Goal: Task Accomplishment & Management: Manage account settings

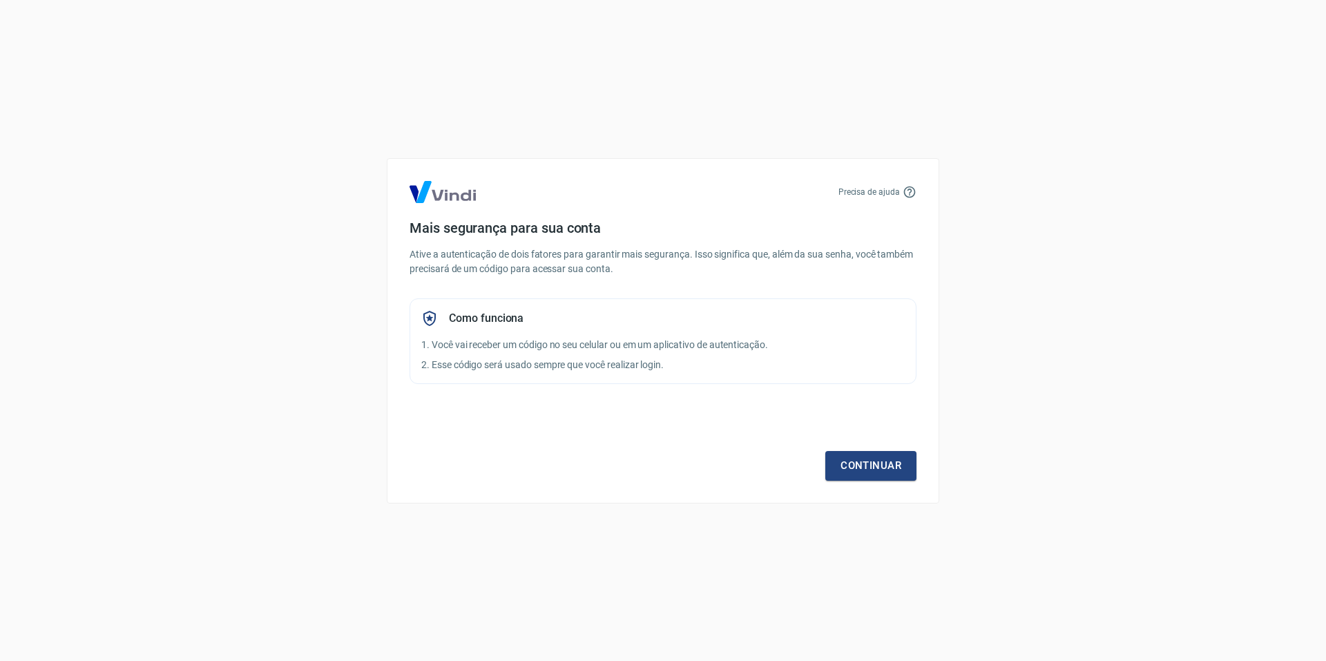
drag, startPoint x: 160, startPoint y: 283, endPoint x: 246, endPoint y: 312, distance: 91.1
click at [161, 283] on div "Precisa de ajuda Mais segurança para sua conta Ative a autenticação de dois fat…" at bounding box center [663, 330] width 1326 height 661
click at [865, 469] on link "Continuar" at bounding box center [870, 465] width 91 height 29
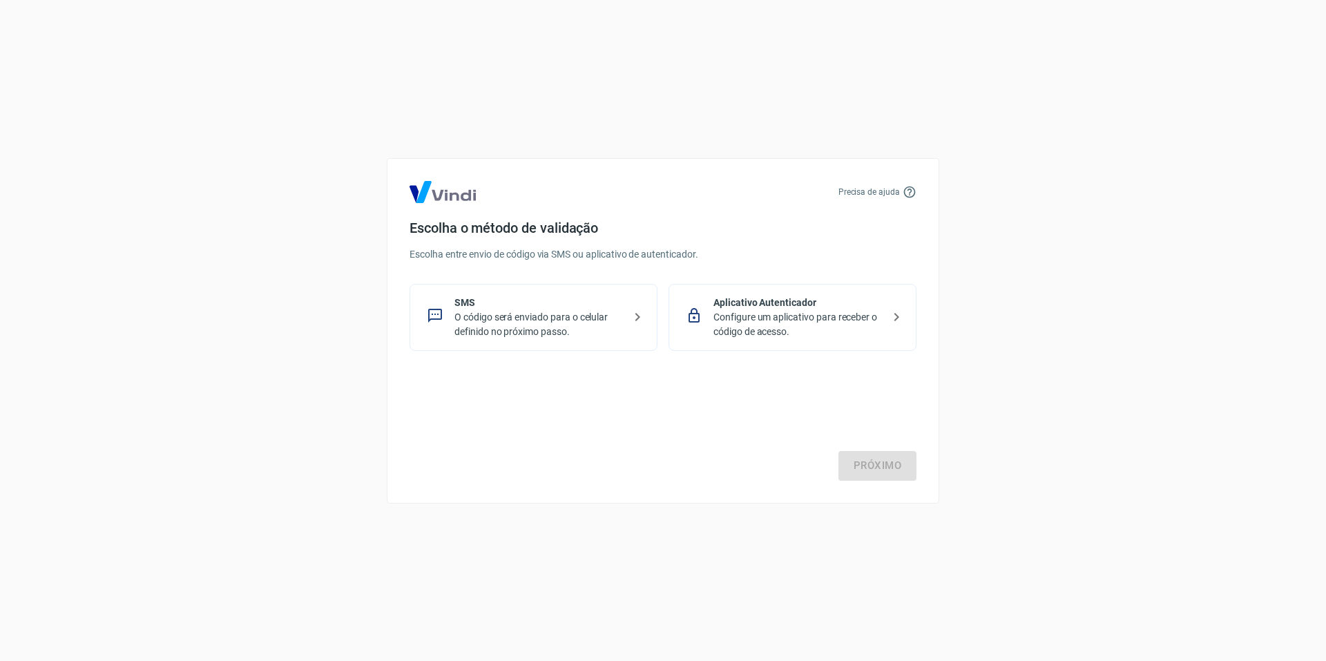
click at [591, 315] on p "O código será enviado para o celular definido no próximo passo." at bounding box center [538, 324] width 169 height 29
click at [781, 303] on p "Aplicativo Autenticador" at bounding box center [798, 303] width 169 height 15
click at [901, 479] on link "Próximo" at bounding box center [878, 465] width 78 height 29
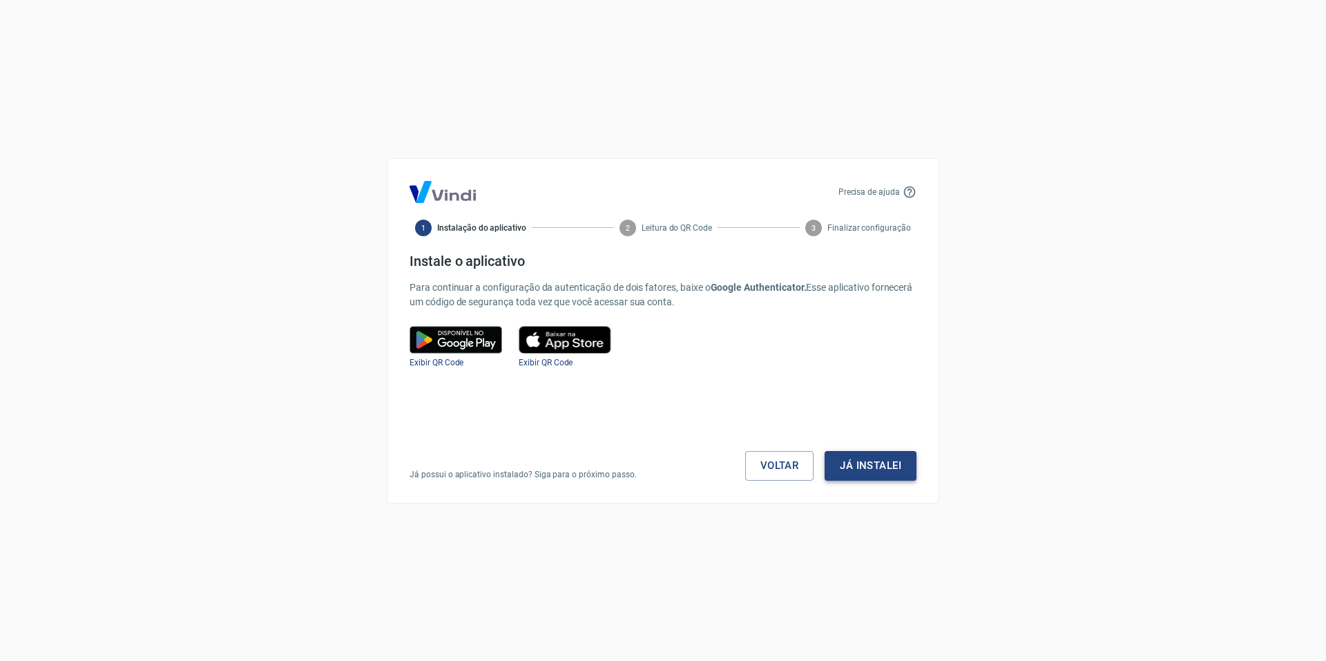
click at [877, 457] on button "Já instalei" at bounding box center [871, 465] width 92 height 29
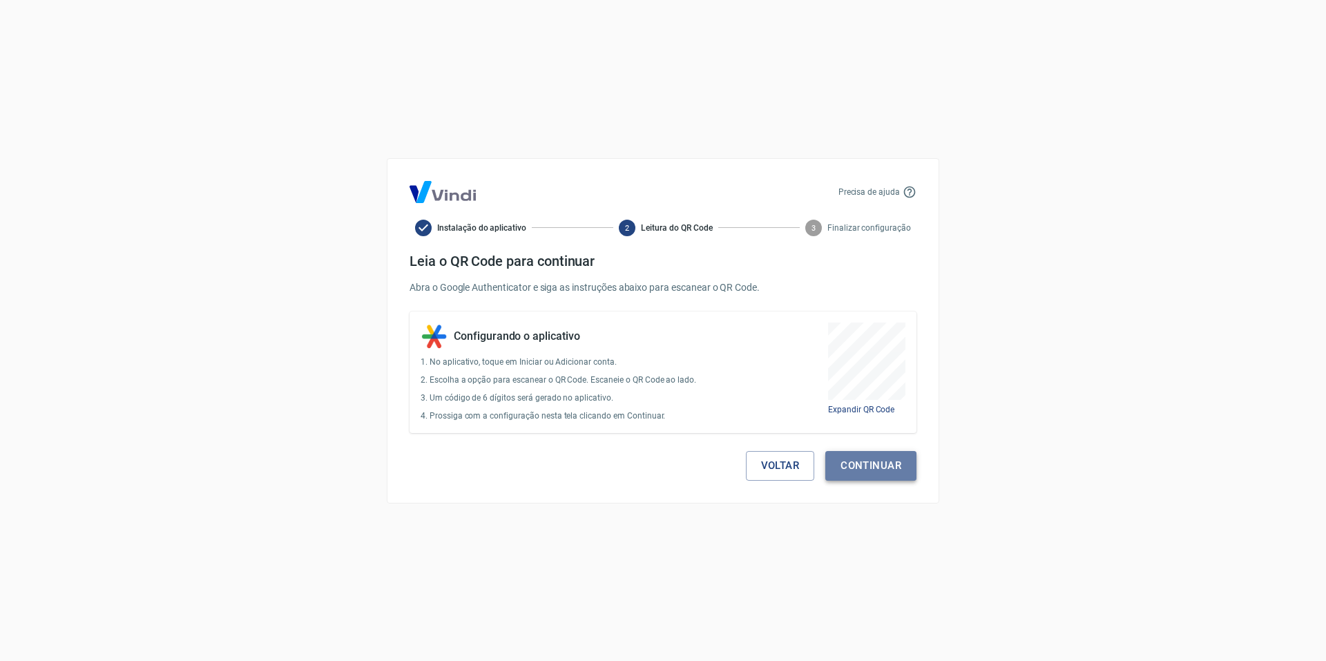
click at [865, 463] on button "Continuar" at bounding box center [870, 465] width 91 height 29
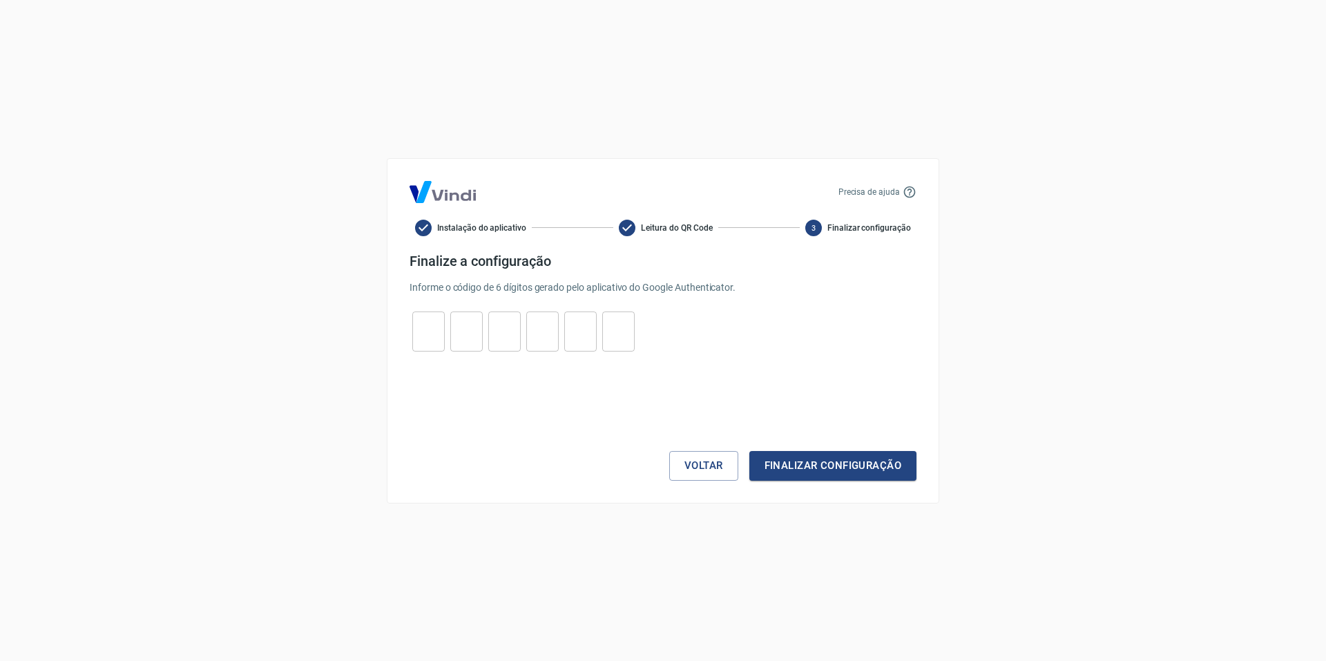
click at [425, 332] on input "tel" at bounding box center [428, 331] width 32 height 30
type input "1"
type input "2"
type input "3"
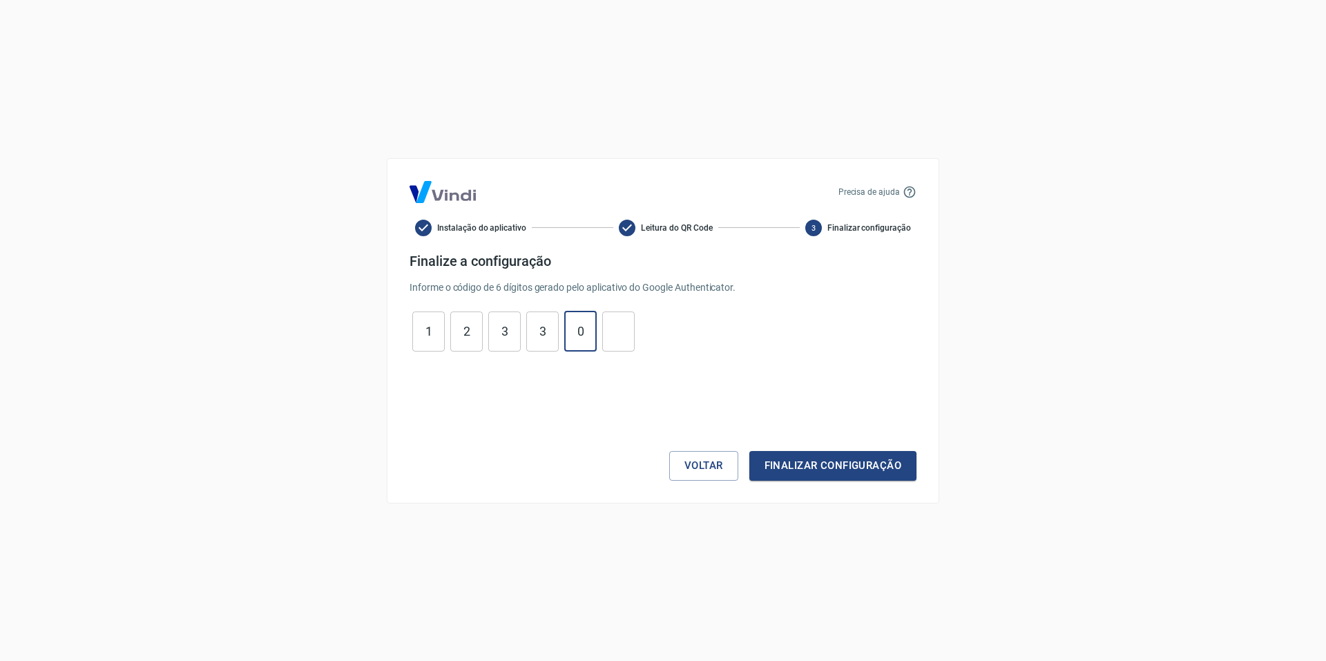
type input "0"
type input "5"
click at [813, 450] on div "Voltar Finalizar configuração" at bounding box center [663, 424] width 507 height 113
click at [815, 457] on button "Finalizar configuração" at bounding box center [832, 465] width 167 height 29
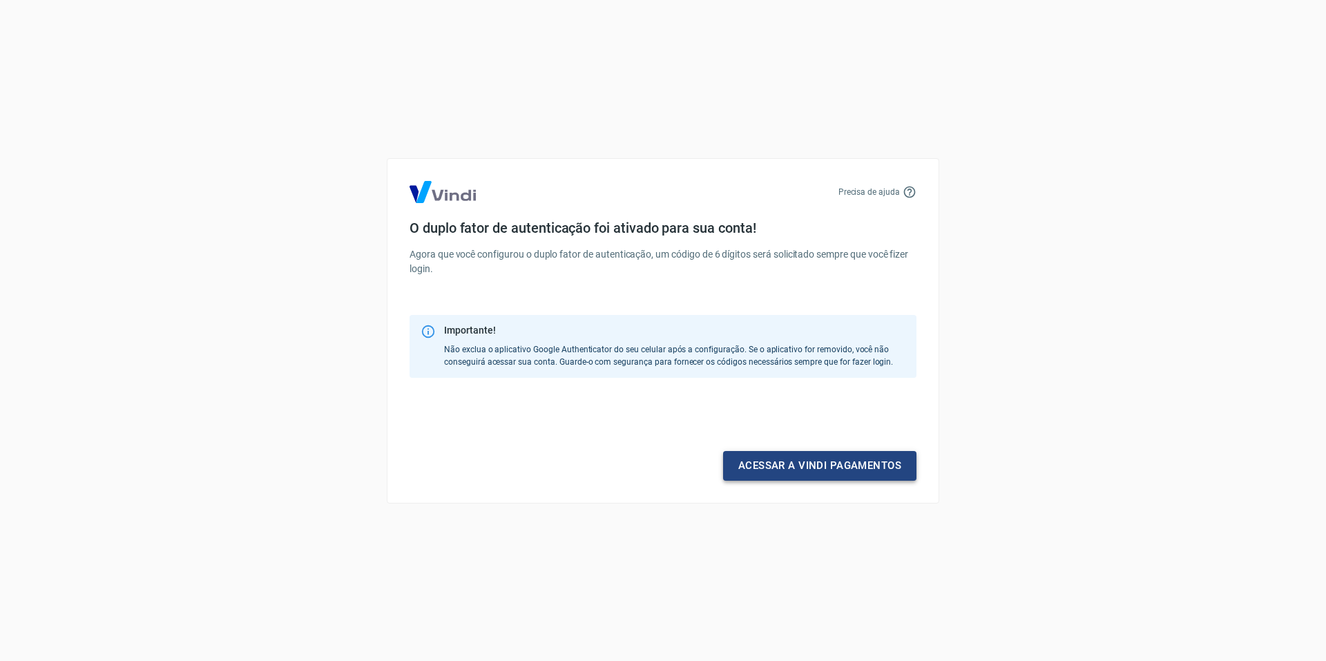
click at [841, 469] on link "Acessar a Vindi pagamentos" at bounding box center [819, 465] width 193 height 29
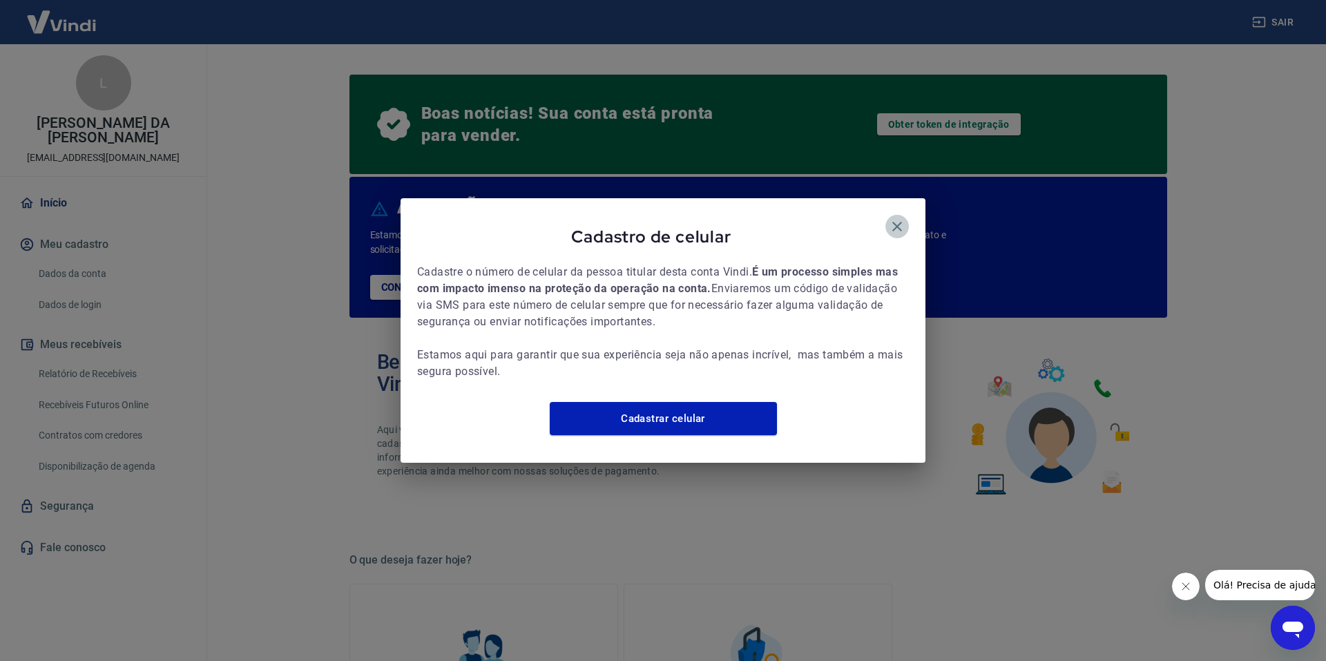
click at [901, 218] on icon "button" at bounding box center [897, 226] width 17 height 17
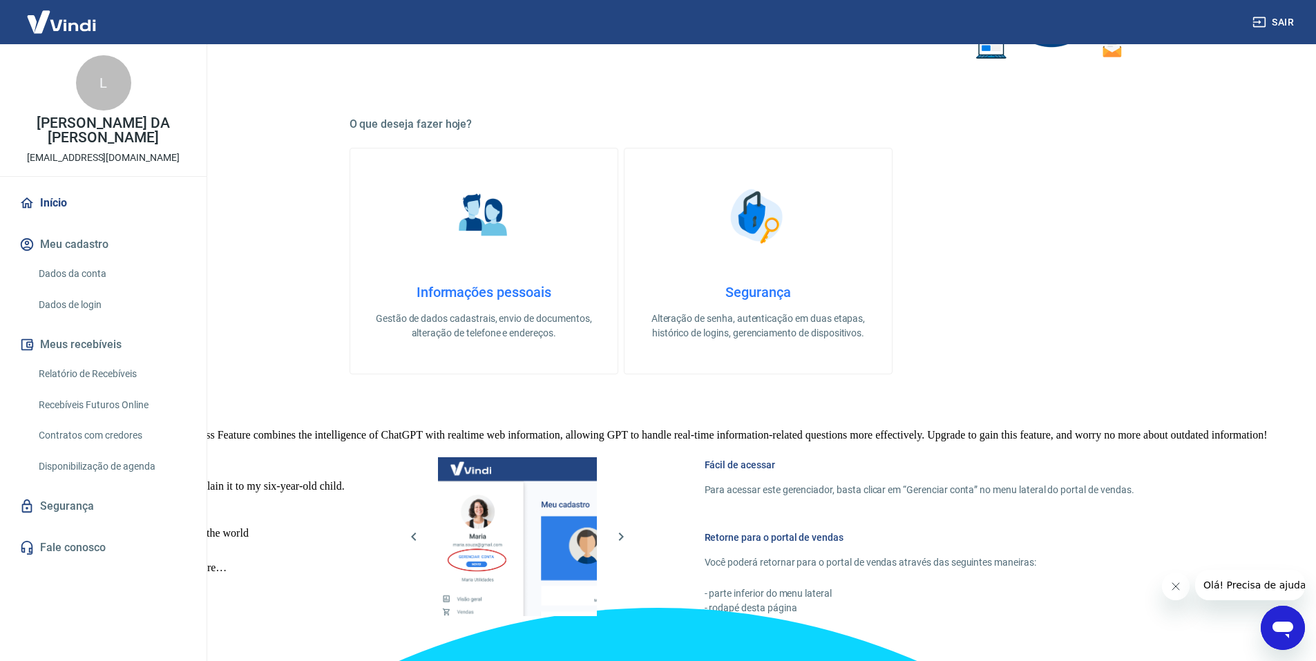
scroll to position [483, 0]
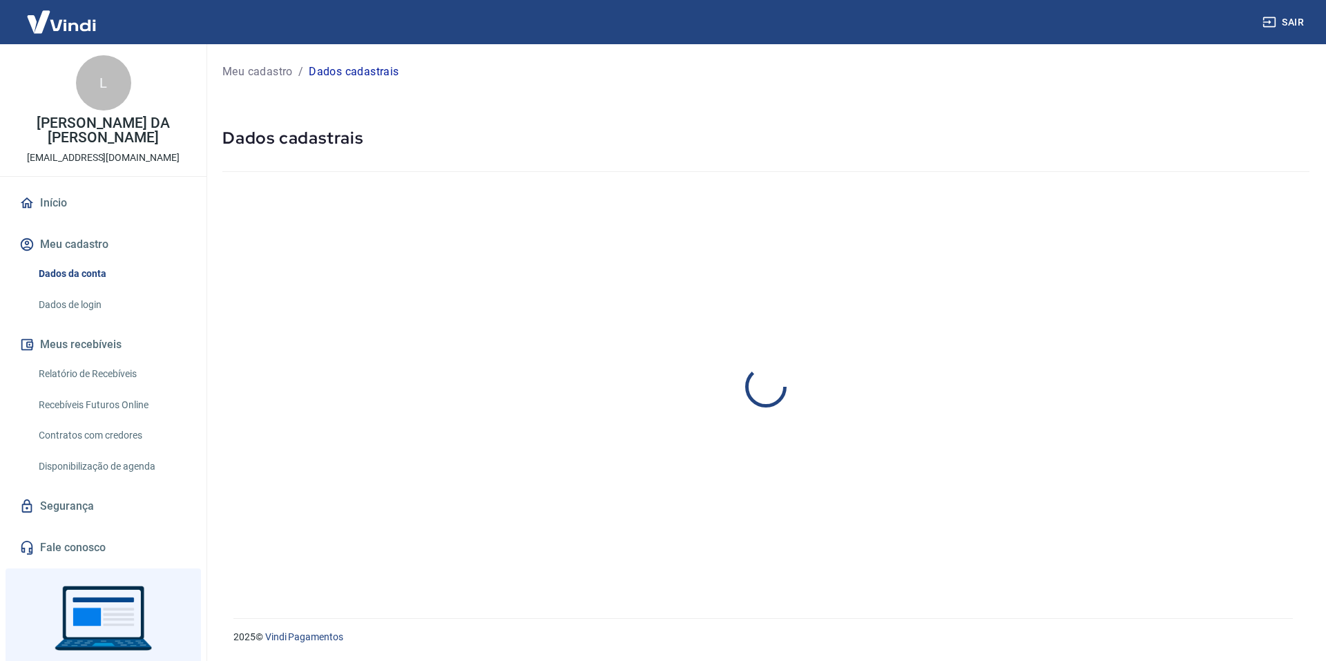
select select "SP"
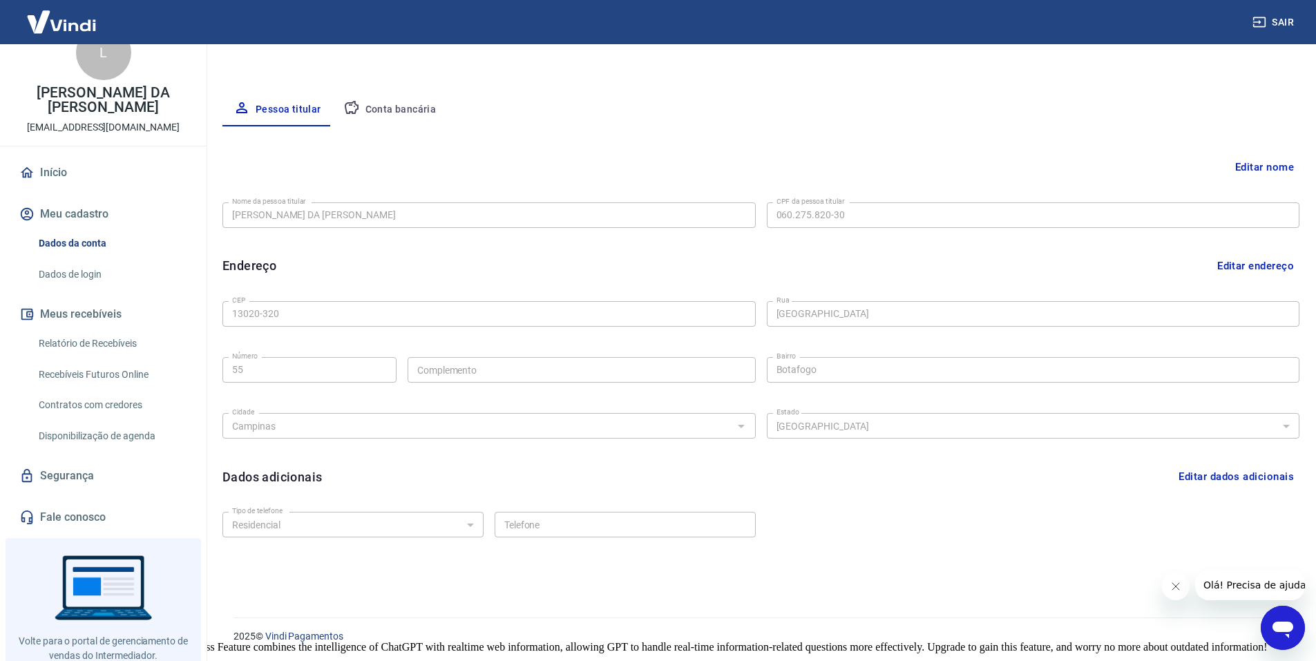
scroll to position [69, 0]
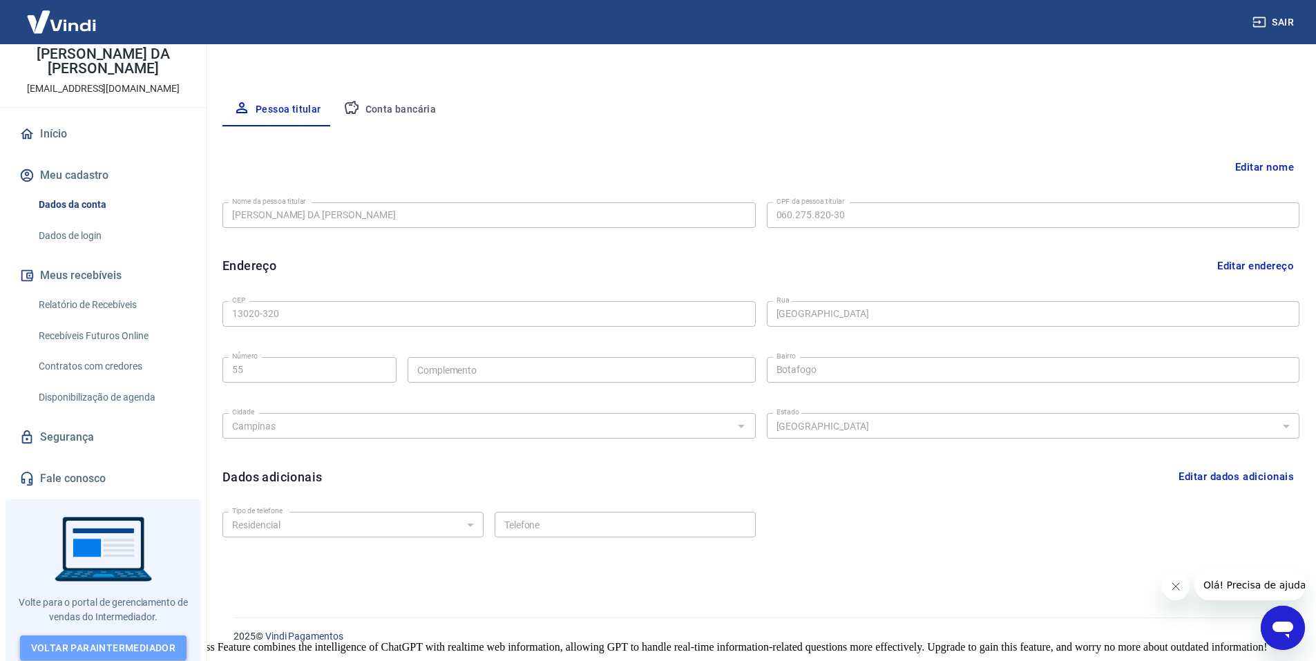
click at [111, 639] on link "Voltar para Intermediador" at bounding box center [103, 648] width 167 height 26
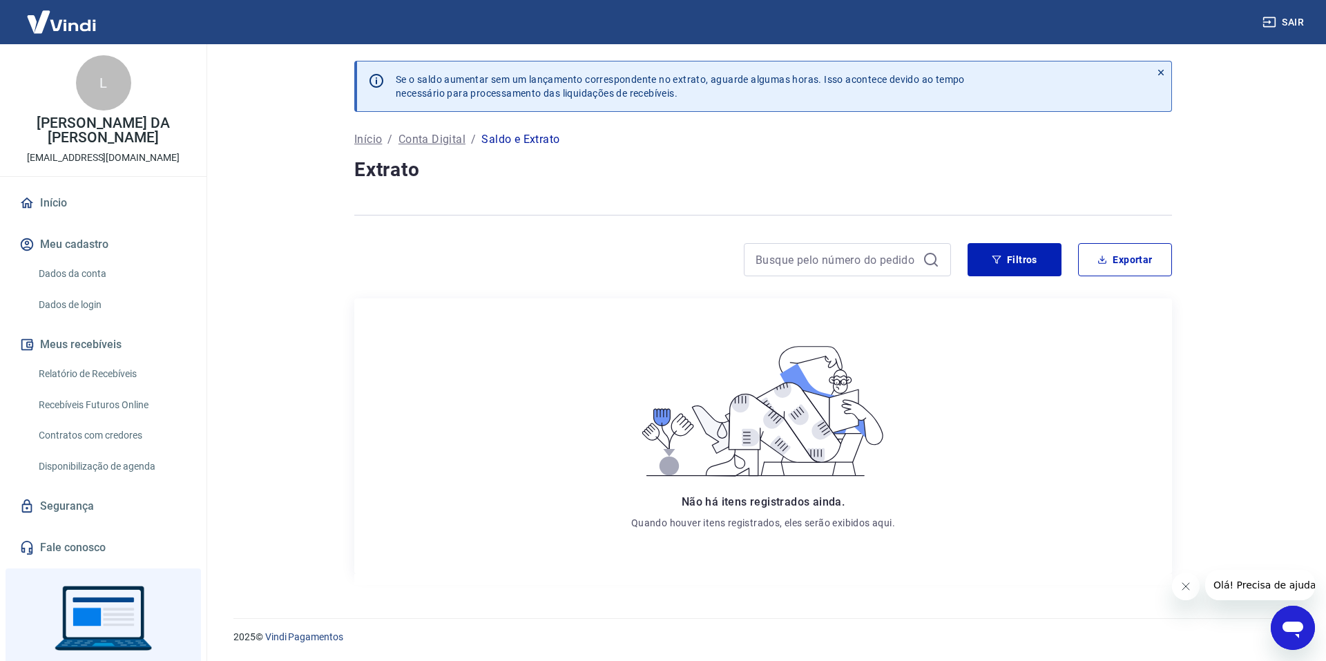
drag, startPoint x: 90, startPoint y: 128, endPoint x: 100, endPoint y: 95, distance: 35.2
click at [370, 140] on p "Início" at bounding box center [368, 139] width 28 height 17
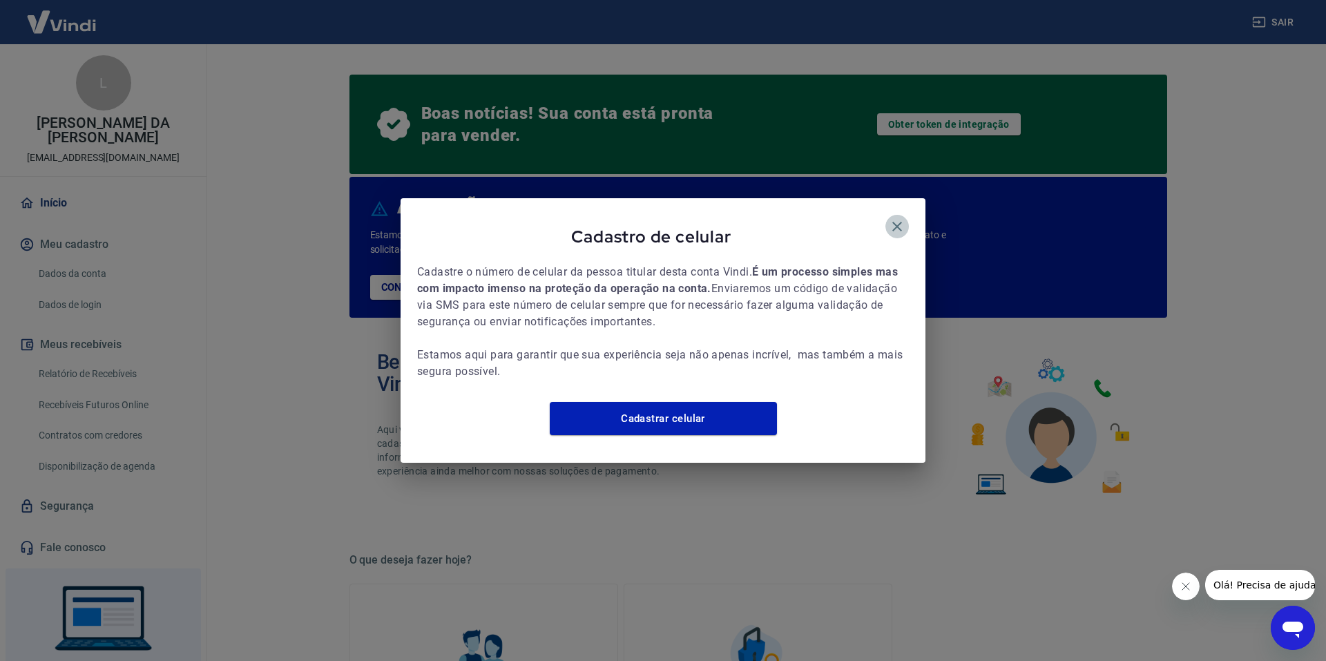
click at [897, 218] on icon "button" at bounding box center [897, 226] width 17 height 17
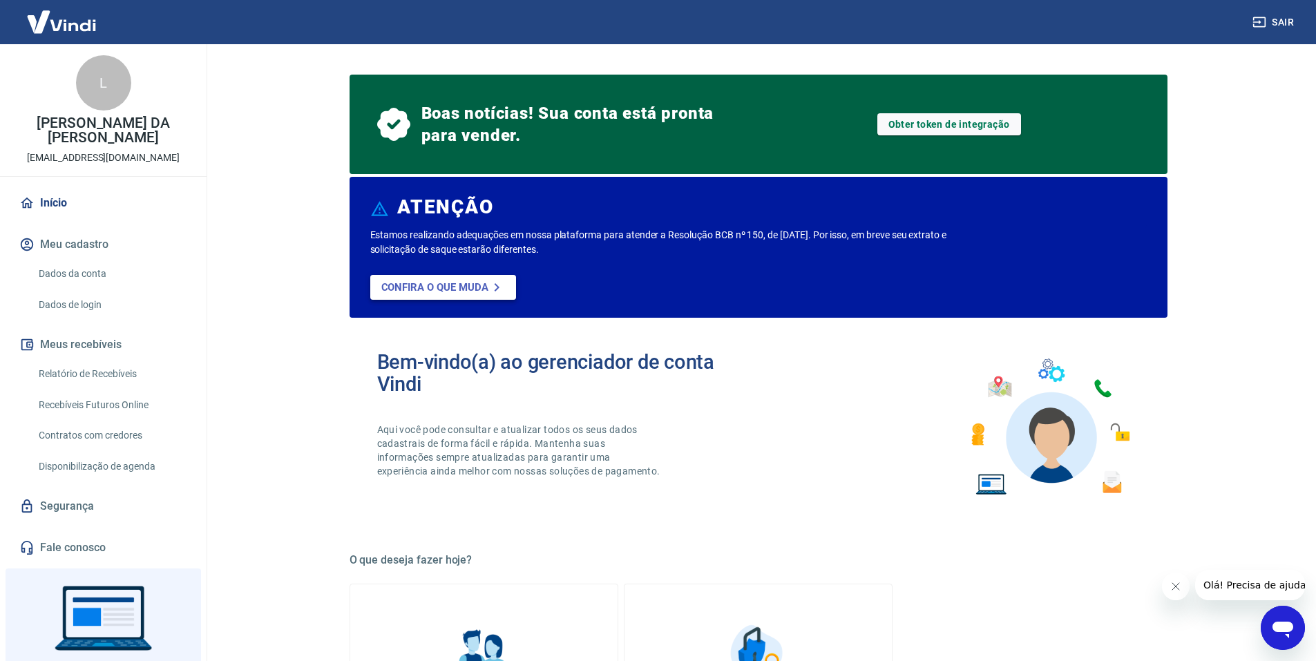
click at [432, 293] on p "Confira o que muda" at bounding box center [434, 287] width 107 height 12
click at [925, 131] on link "Obter token de integração" at bounding box center [949, 124] width 144 height 22
click at [96, 370] on link "Relatório de Recebíveis" at bounding box center [111, 374] width 157 height 28
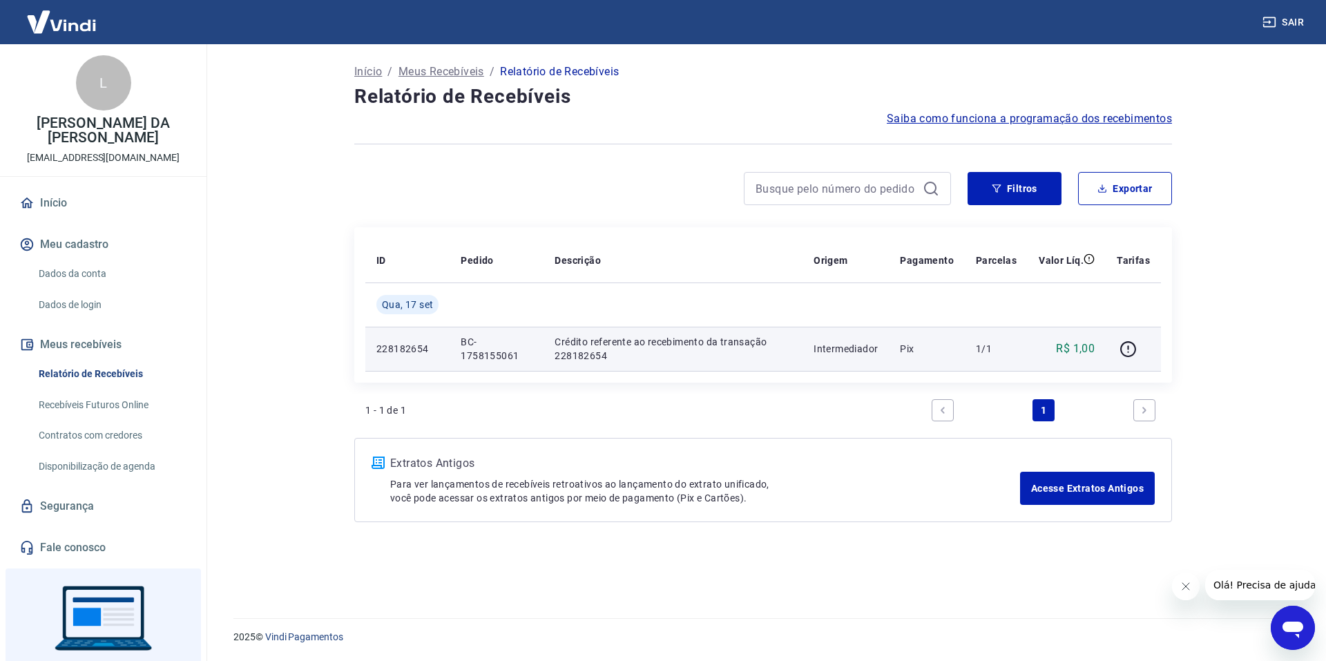
click at [721, 347] on p "Crédito referente ao recebimento da transação 228182654" at bounding box center [673, 349] width 237 height 28
click at [1124, 350] on icon "button" at bounding box center [1128, 349] width 17 height 17
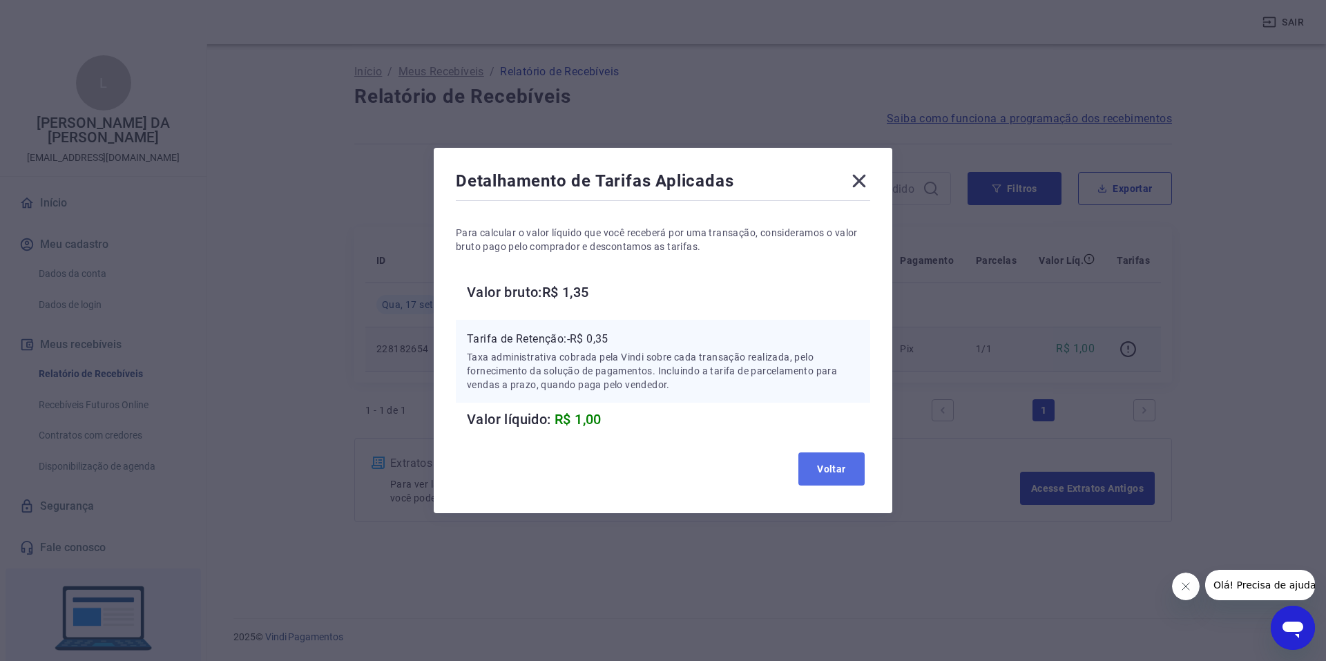
click at [836, 457] on button "Voltar" at bounding box center [831, 468] width 66 height 33
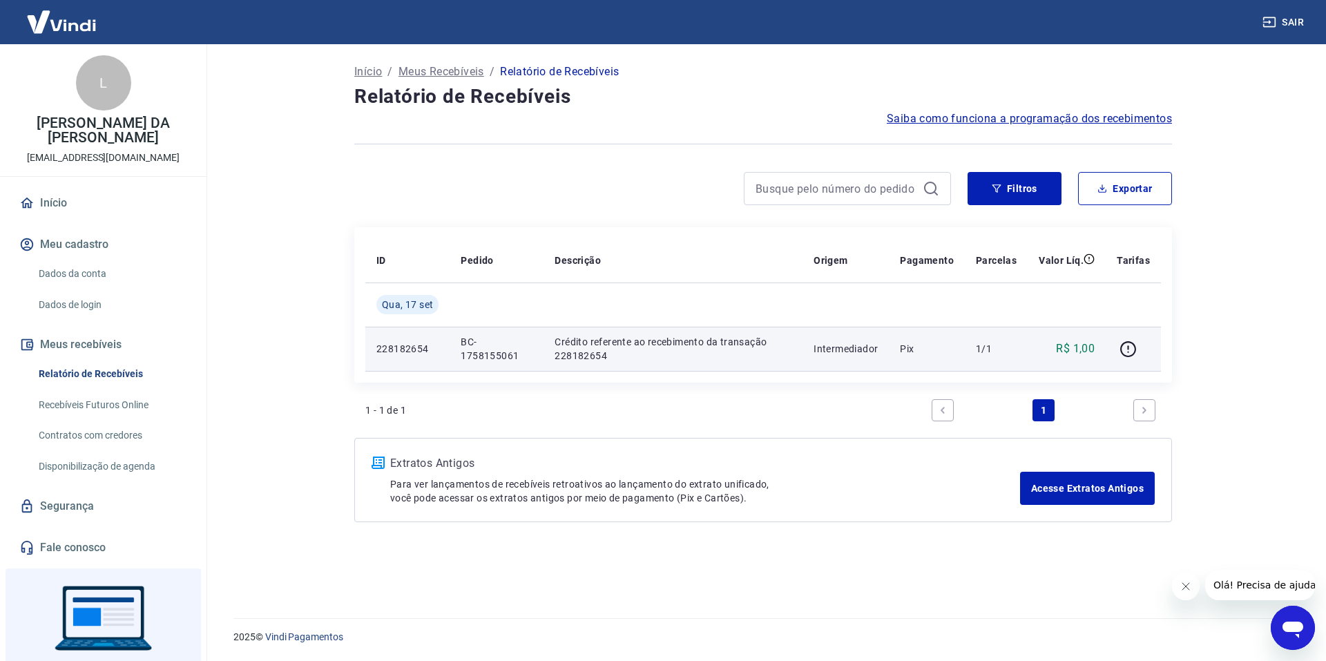
click at [472, 332] on td "BC-1758155061" at bounding box center [497, 349] width 94 height 44
click at [402, 347] on p "228182654" at bounding box center [407, 349] width 62 height 14
click at [905, 349] on p "Pix" at bounding box center [927, 349] width 54 height 14
click at [839, 349] on p "Intermediador" at bounding box center [846, 349] width 64 height 14
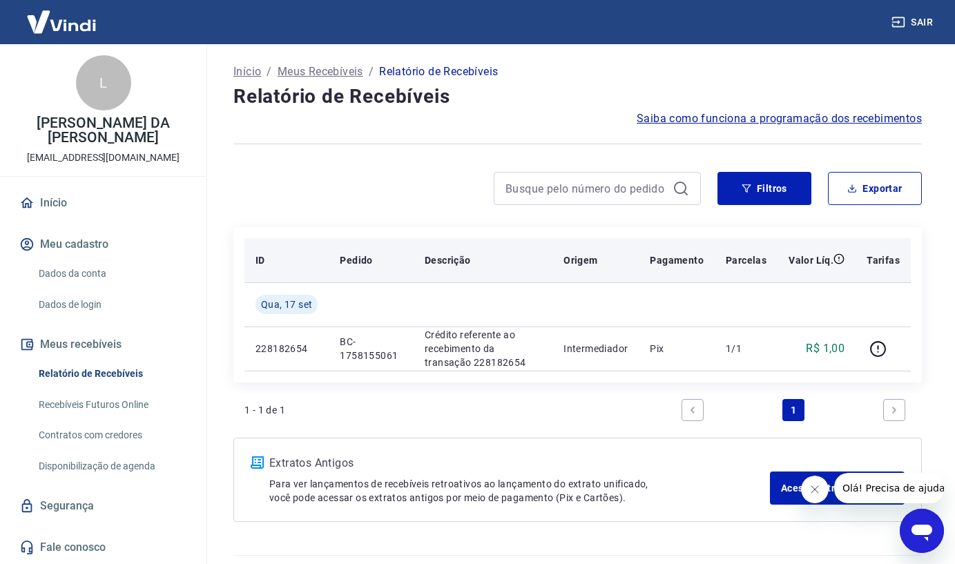
scroll to position [35, 0]
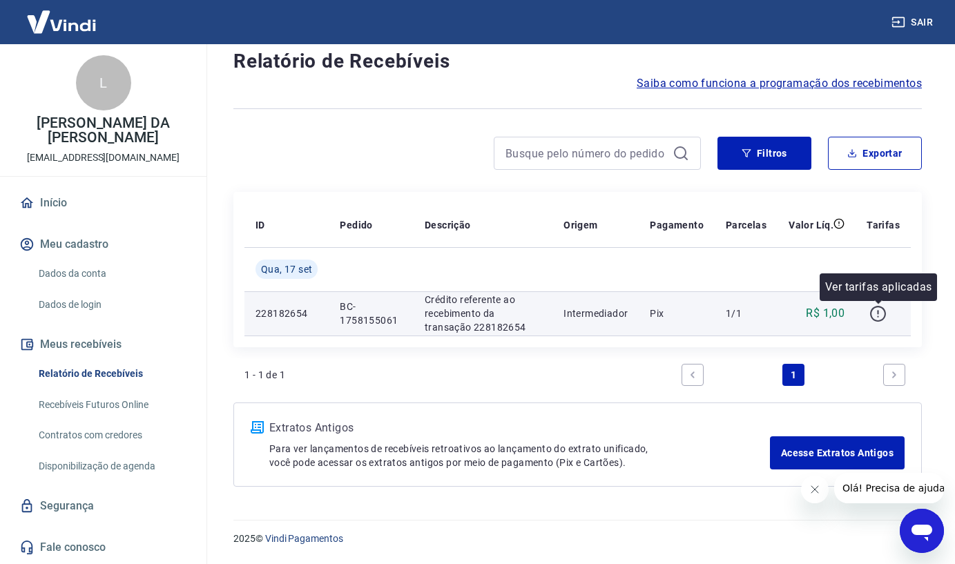
click at [874, 316] on icon "button" at bounding box center [878, 313] width 17 height 17
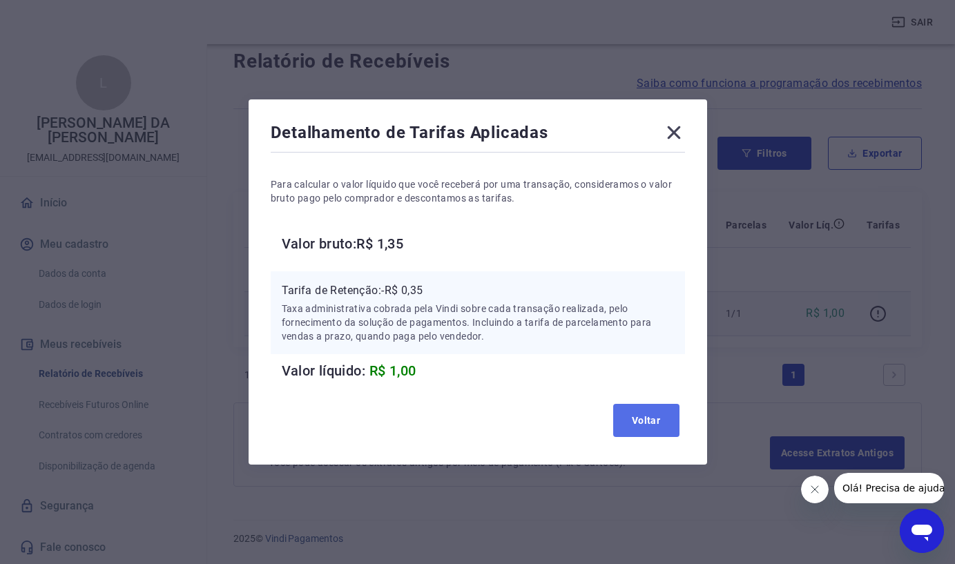
click at [650, 420] on button "Voltar" at bounding box center [646, 420] width 66 height 33
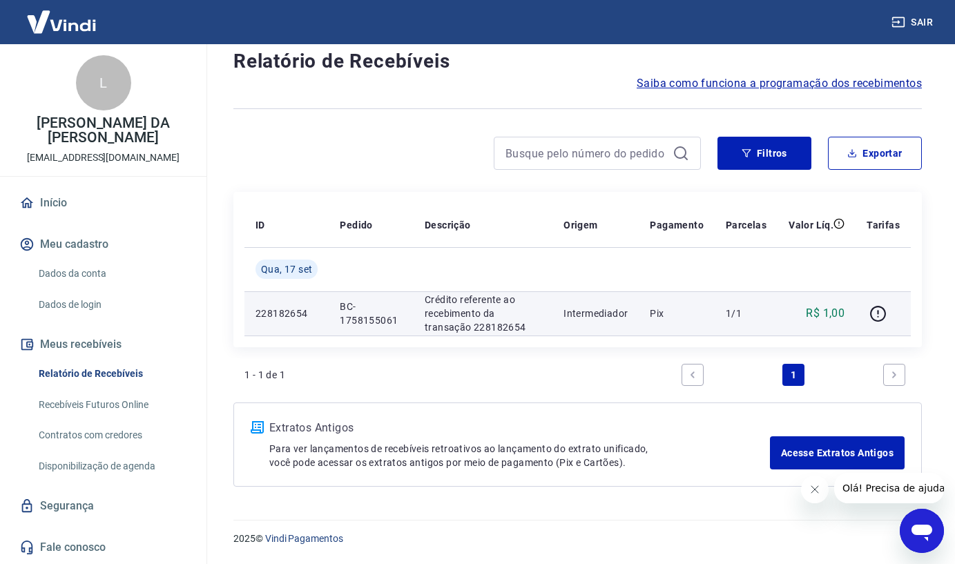
click at [464, 320] on p "Crédito referente ao recebimento da transação 228182654" at bounding box center [483, 313] width 117 height 41
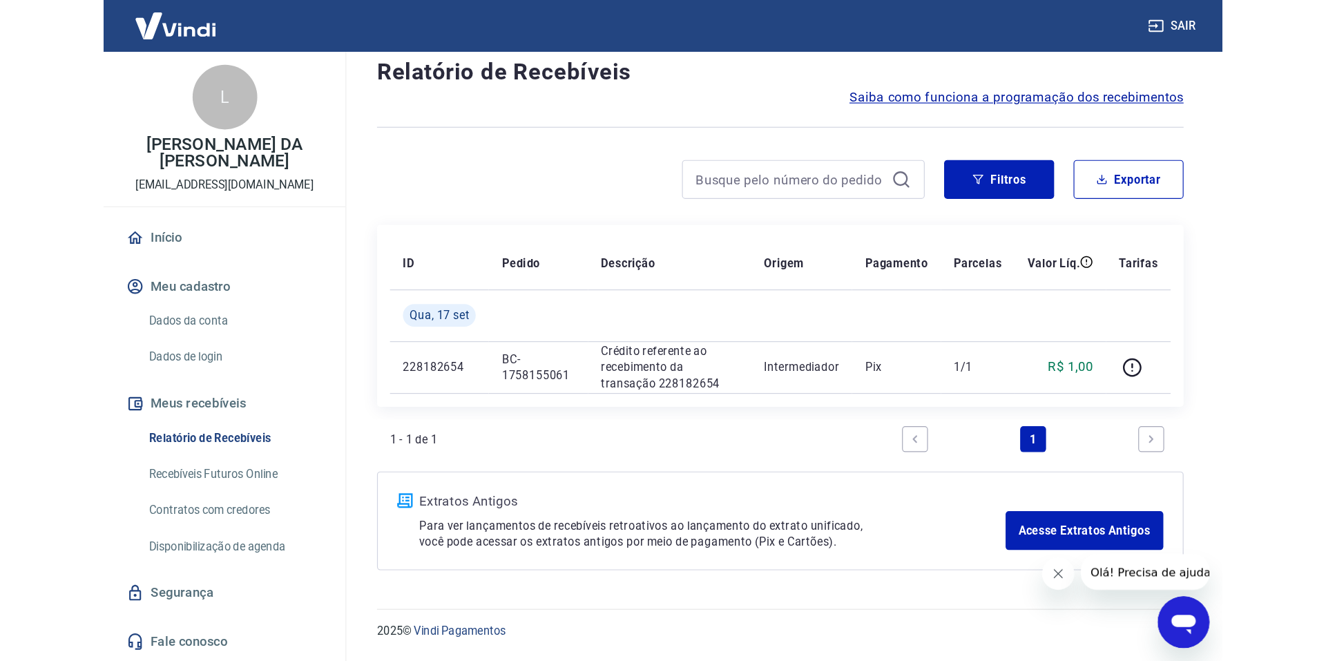
scroll to position [0, 0]
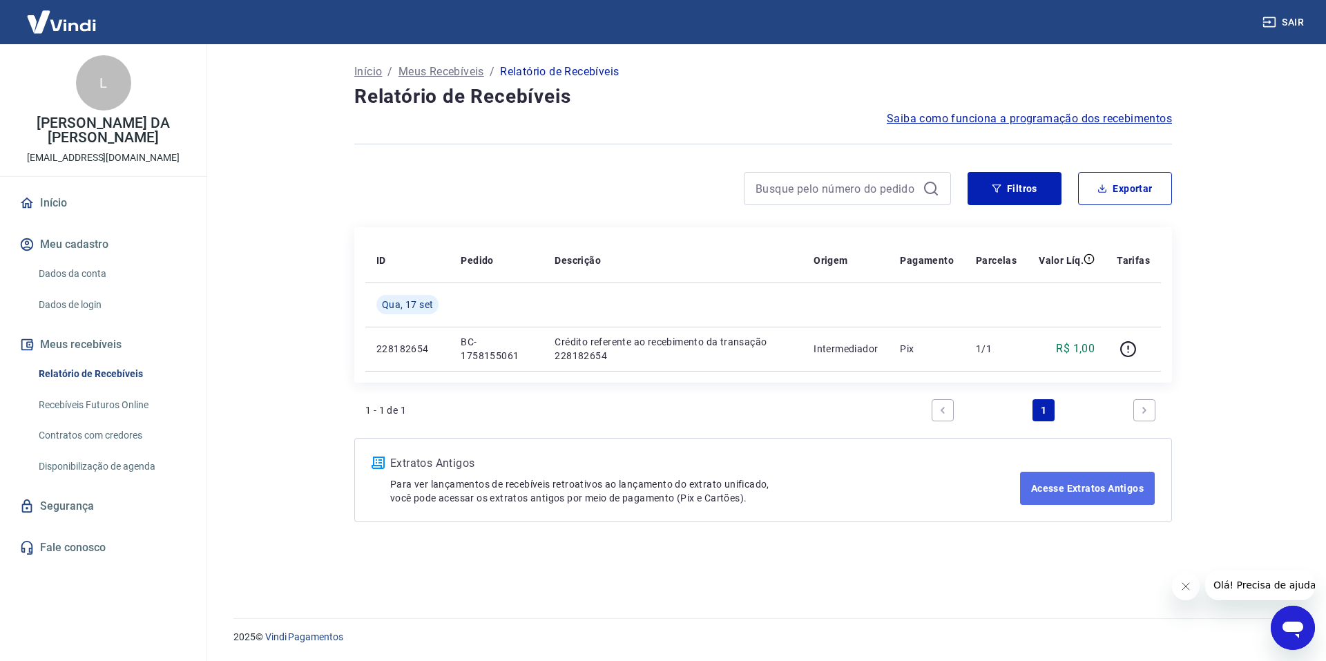
click at [965, 476] on link "Acesse Extratos Antigos" at bounding box center [1087, 488] width 135 height 33
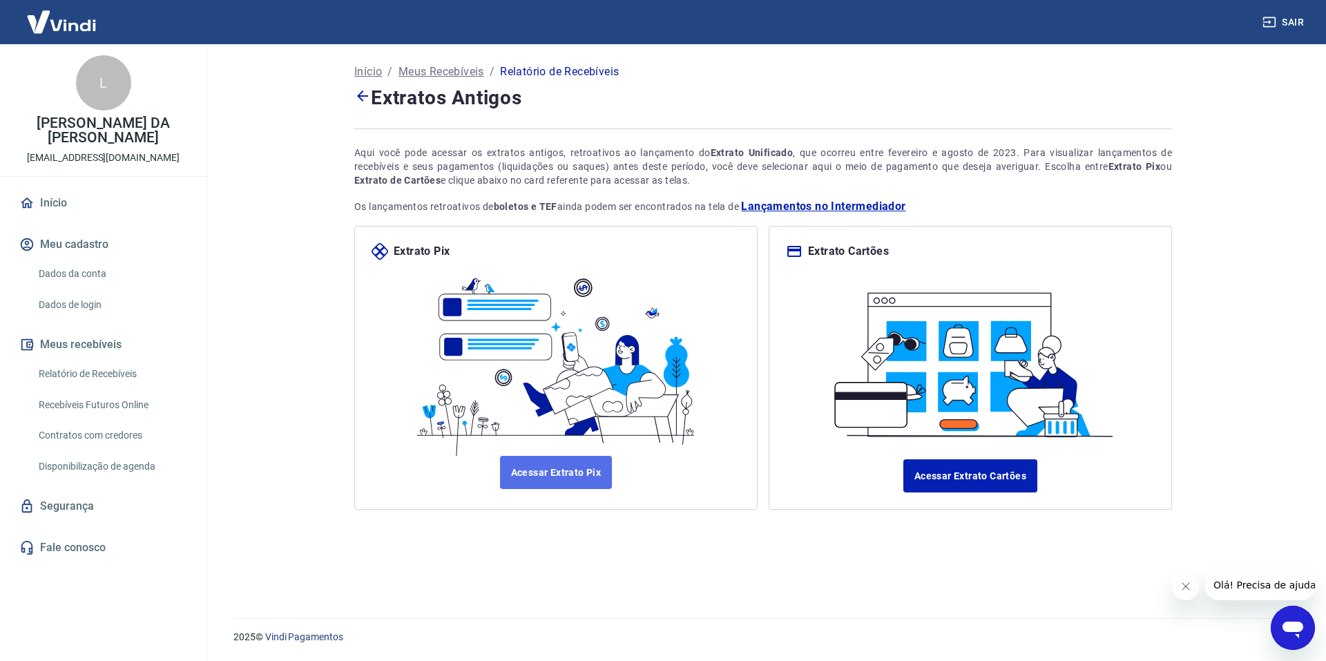
click at [578, 486] on link "Acessar Extrato Pix" at bounding box center [556, 472] width 113 height 33
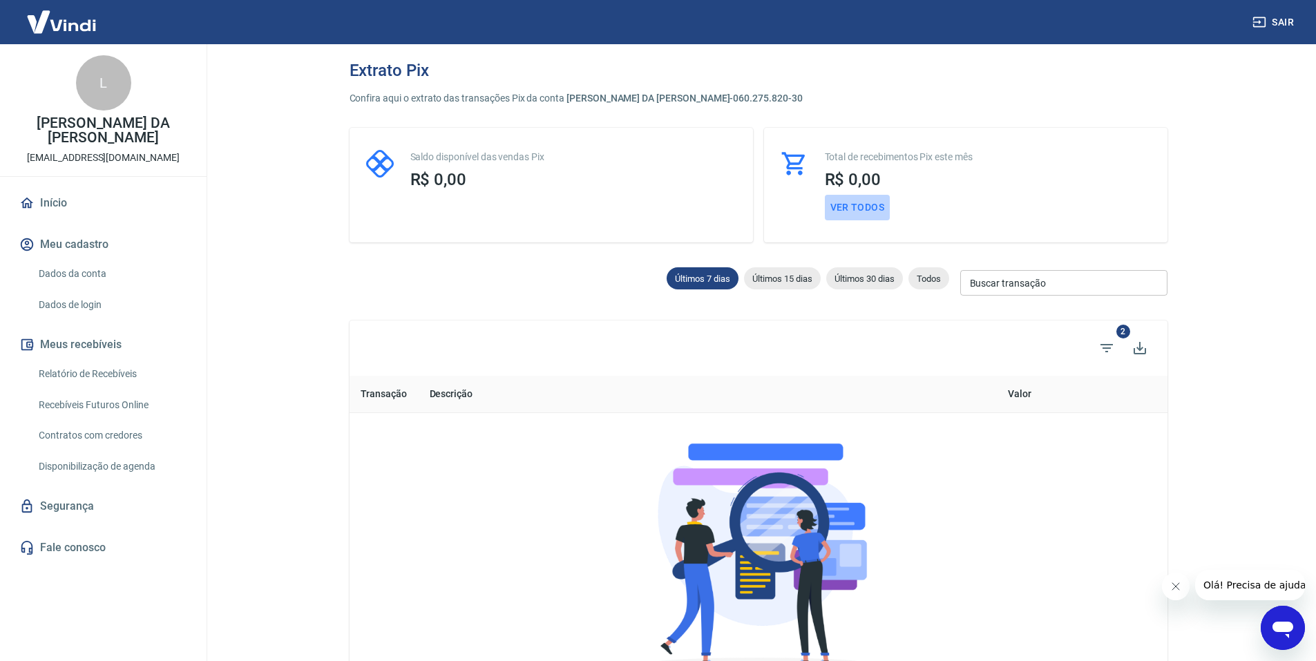
click at [859, 215] on button "Ver todos" at bounding box center [858, 208] width 66 height 26
select select "receivable"
type input "[DATE]"
click at [705, 281] on span "Últimos 7 dias" at bounding box center [703, 279] width 72 height 10
select select
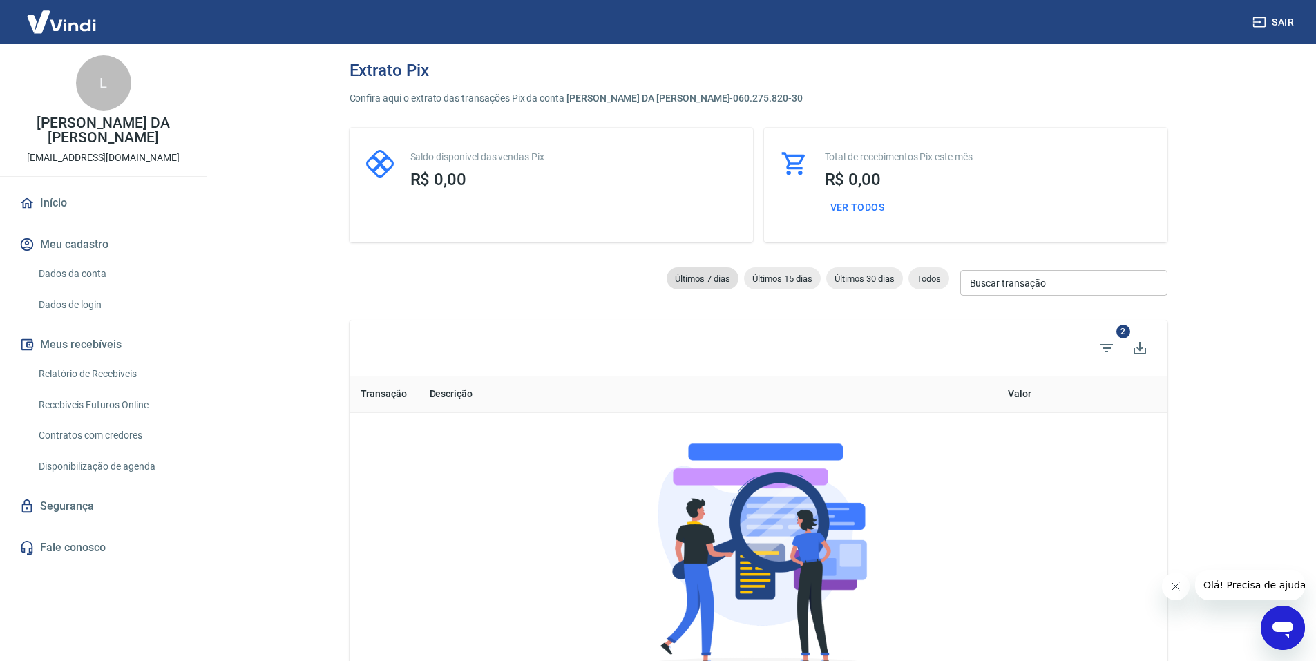
type input "[DATE]"
click at [106, 400] on link "Recebíveis Futuros Online" at bounding box center [111, 405] width 157 height 28
